Goal: Navigation & Orientation: Find specific page/section

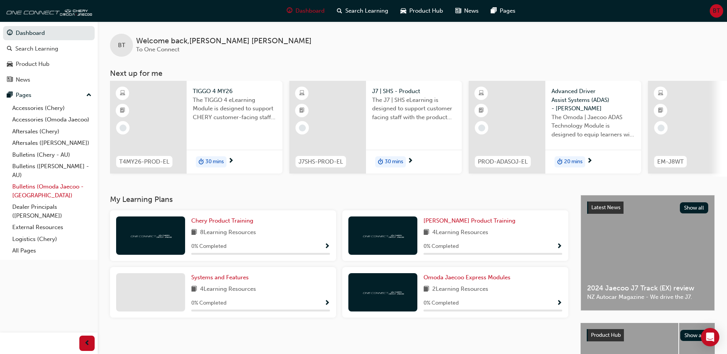
scroll to position [38, 0]
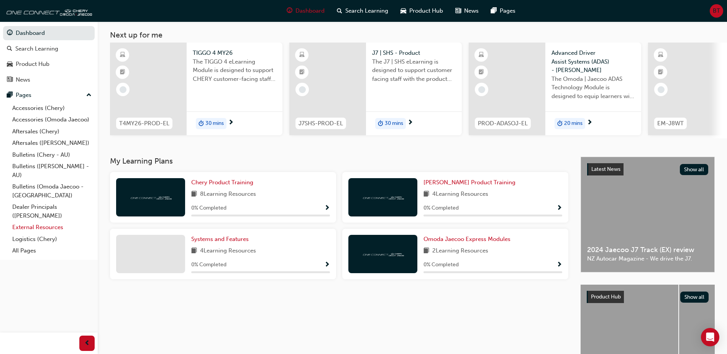
click at [30, 229] on link "External Resources" at bounding box center [51, 227] width 85 height 12
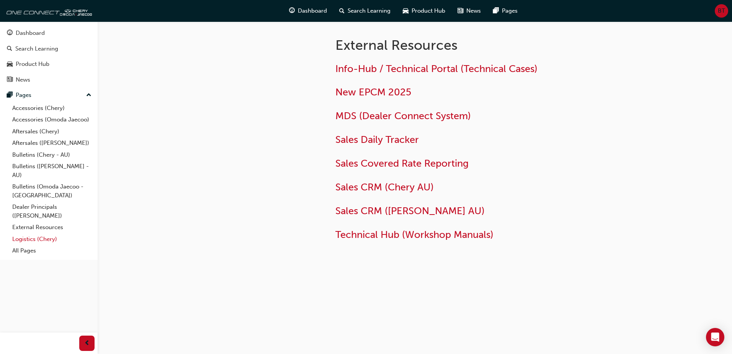
click at [30, 240] on link "Logistics (Chery)" at bounding box center [51, 239] width 85 height 12
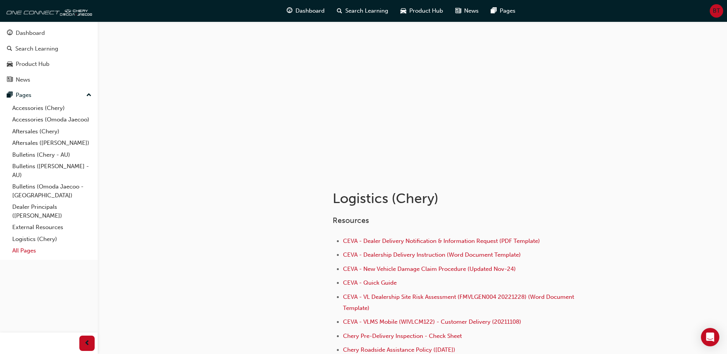
click at [23, 254] on link "All Pages" at bounding box center [51, 251] width 85 height 12
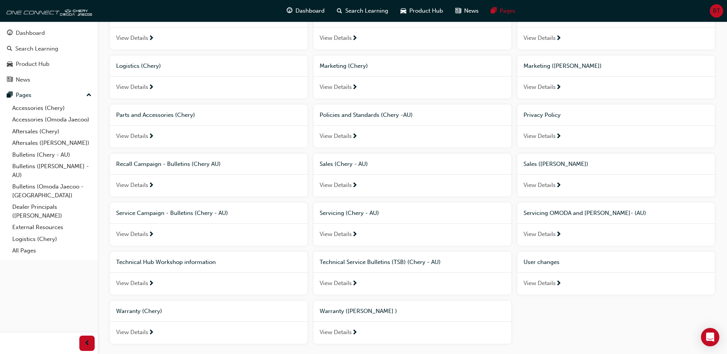
scroll to position [306, 0]
